Goal: Information Seeking & Learning: Learn about a topic

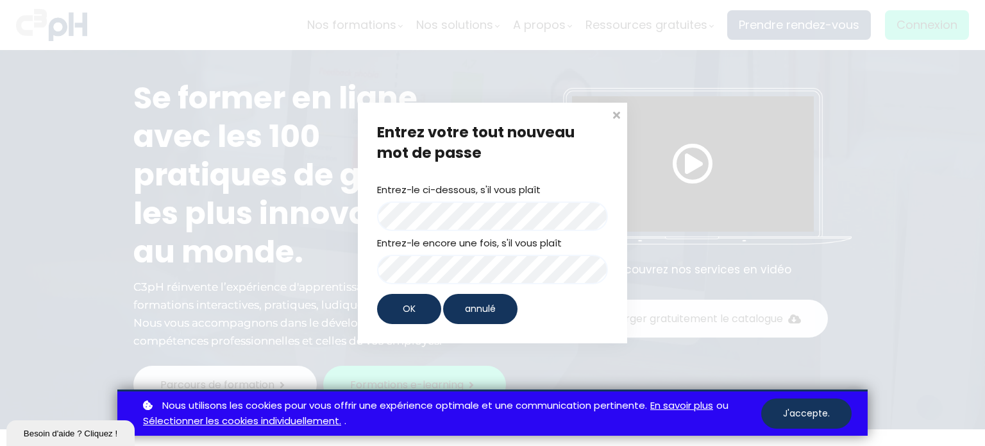
click at [421, 303] on div "OK" at bounding box center [409, 309] width 64 height 30
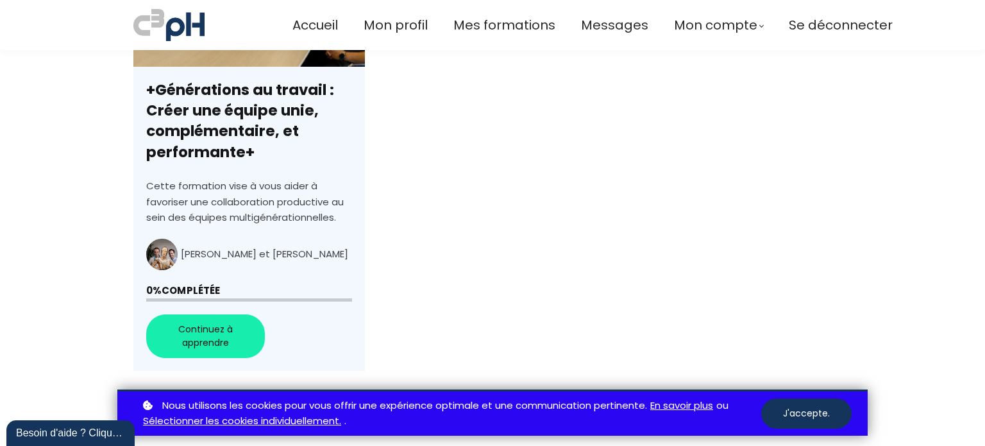
scroll to position [483, 0]
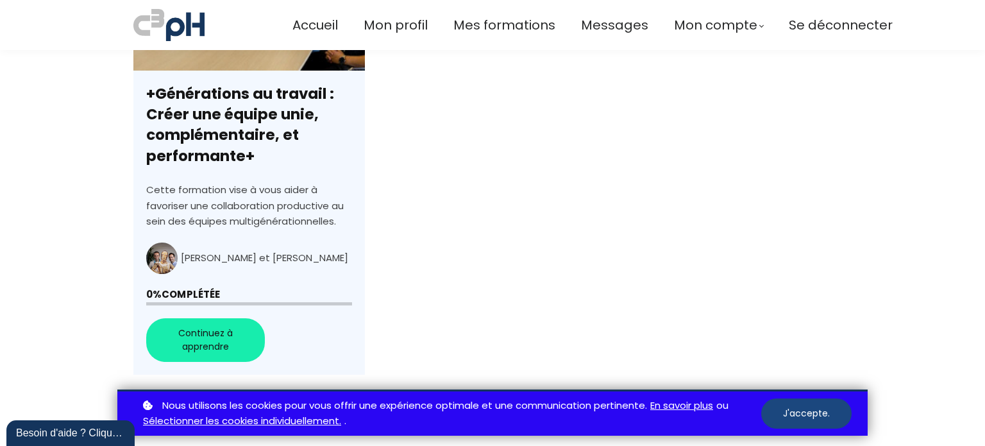
click at [790, 412] on button "J'accepte." at bounding box center [806, 413] width 90 height 30
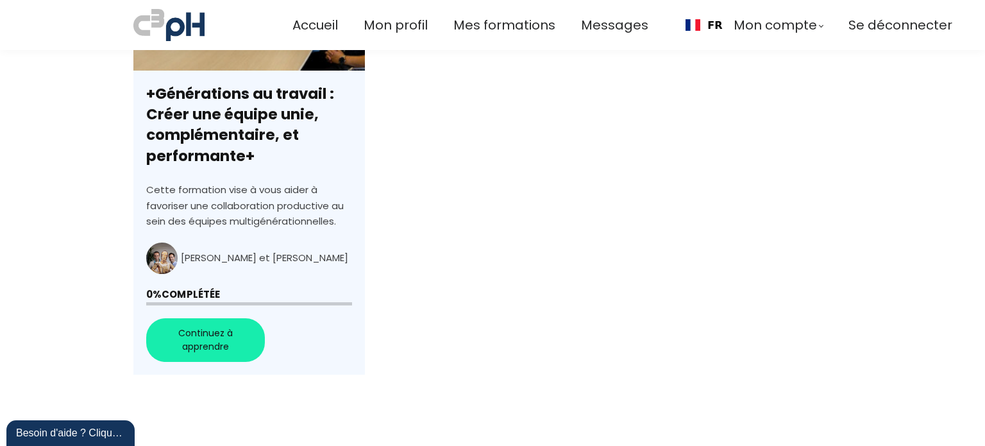
click at [457, 291] on div "+Générations au travail : Créer une équipe unie, complémentaire, et performante…" at bounding box center [492, 170] width 718 height 460
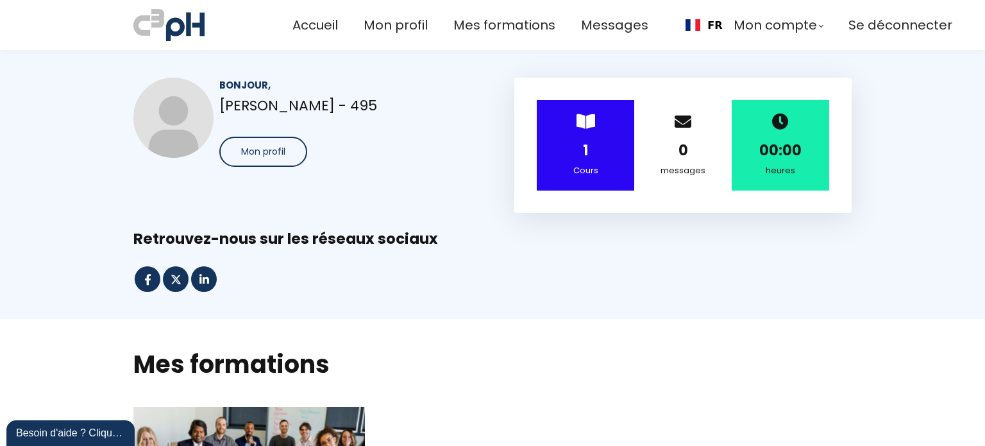
scroll to position [0, 0]
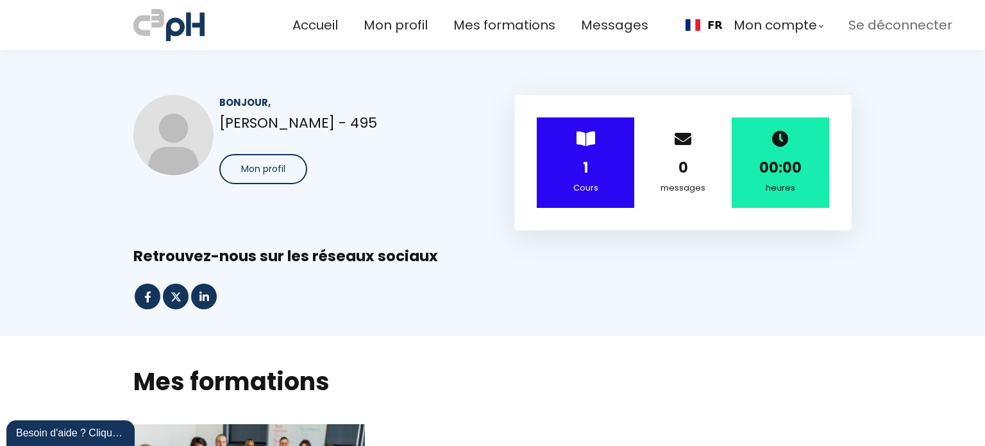
click at [877, 28] on span "Se déconnecter" at bounding box center [900, 25] width 104 height 21
